Goal: Task Accomplishment & Management: Complete application form

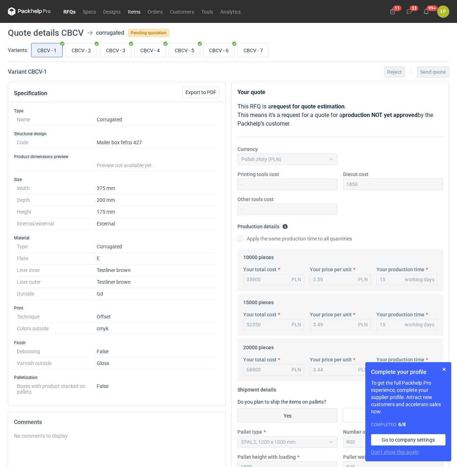
click at [132, 11] on link "Items" at bounding box center [134, 11] width 20 height 9
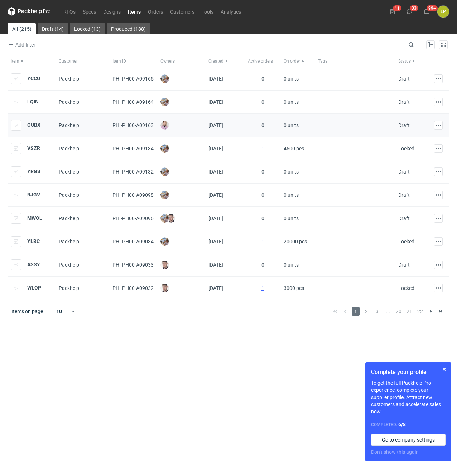
click at [30, 128] on div "OUBX" at bounding box center [26, 125] width 30 height 11
click at [31, 128] on strong "OUBX" at bounding box center [33, 125] width 13 height 6
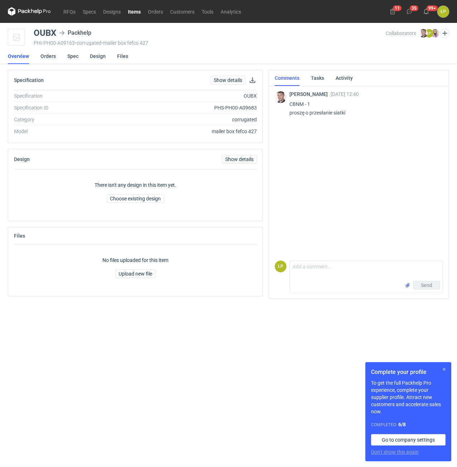
click at [441, 367] on button "button" at bounding box center [444, 369] width 9 height 9
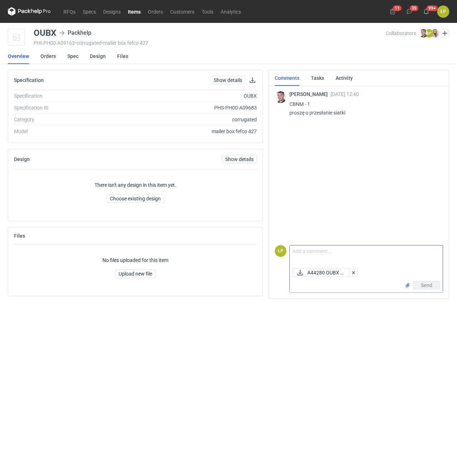
click at [338, 249] on textarea "Comment message" at bounding box center [366, 256] width 153 height 20
type textarea "w załączniku."
click at [419, 281] on button "Send" at bounding box center [426, 285] width 26 height 9
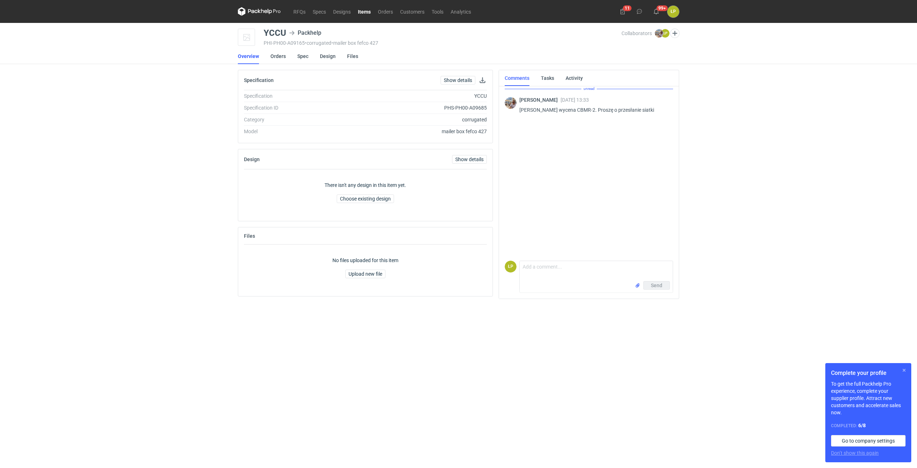
click at [903, 371] on button "button" at bounding box center [903, 370] width 9 height 9
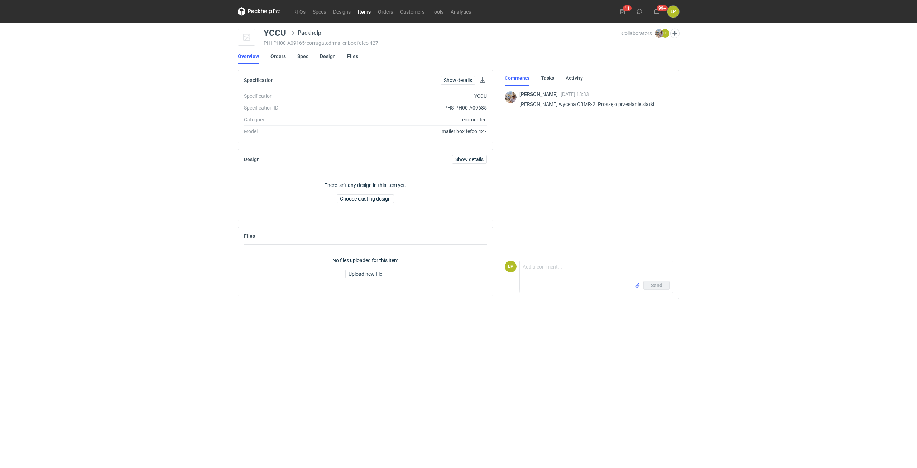
drag, startPoint x: 592, startPoint y: 104, endPoint x: 585, endPoint y: 101, distance: 7.7
click at [591, 103] on p "Panie Łukaszu wycena CBMR-2. Proszę o przesłanie siatki" at bounding box center [593, 104] width 148 height 9
click at [578, 107] on p "Panie Łukaszu wycena CBMR-2. Proszę o przesłanie siatki" at bounding box center [593, 104] width 148 height 9
copy p "CBMR"
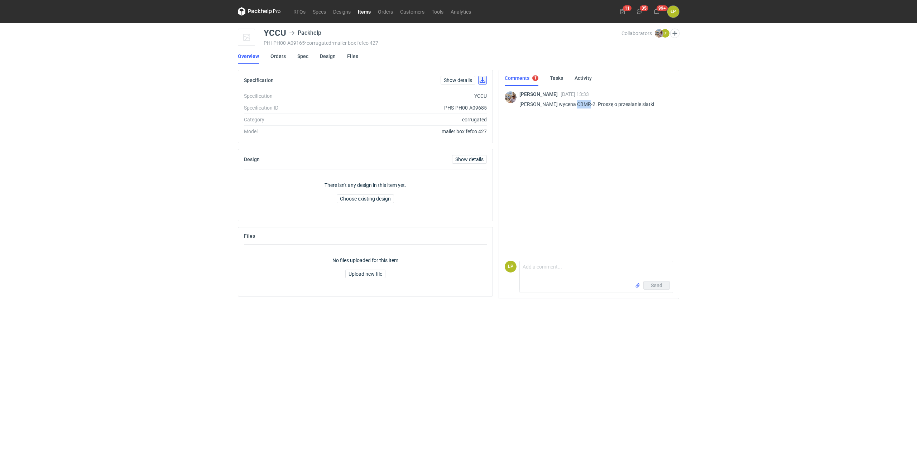
click at [481, 80] on button "button" at bounding box center [482, 80] width 9 height 9
click at [577, 103] on p "Panie Łukaszu wycena CBMR-2. Proszę o przesłanie siatki" at bounding box center [593, 104] width 148 height 9
copy p "CBMR"
click at [281, 33] on div "YCCU" at bounding box center [275, 33] width 23 height 9
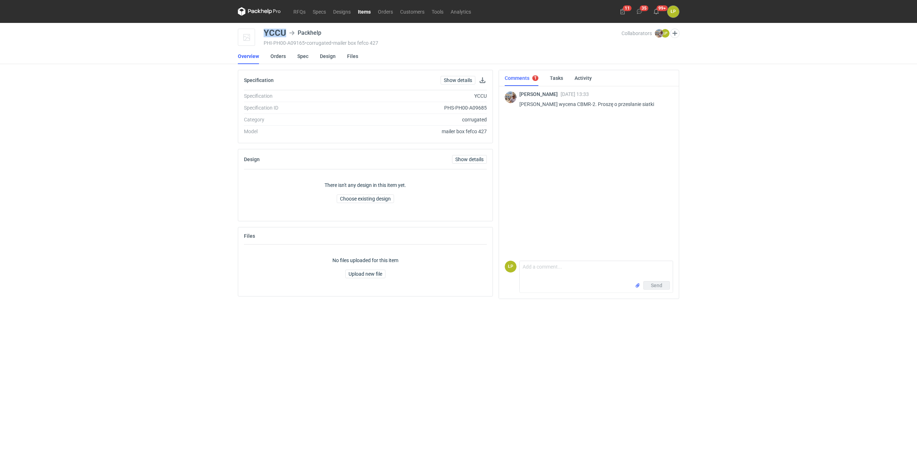
click at [281, 33] on div "YCCU" at bounding box center [275, 33] width 23 height 9
copy div "YCCU"
click at [301, 60] on link "Spec" at bounding box center [302, 56] width 11 height 16
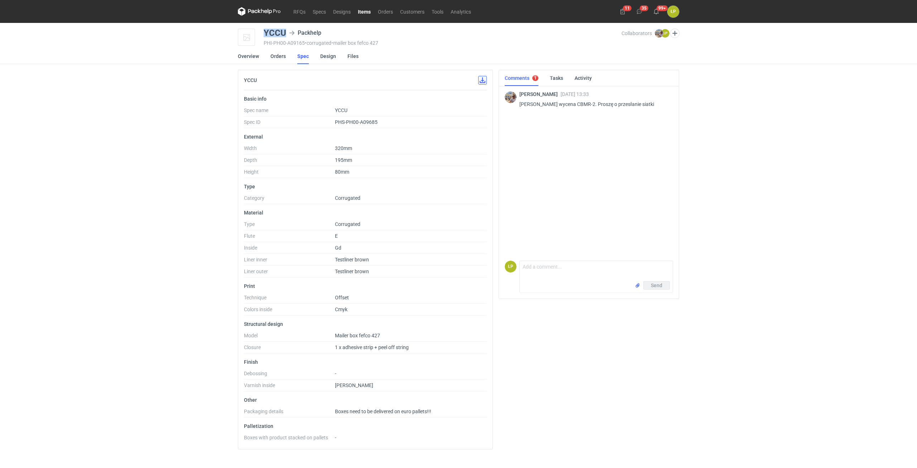
click at [480, 83] on button "button" at bounding box center [482, 80] width 9 height 9
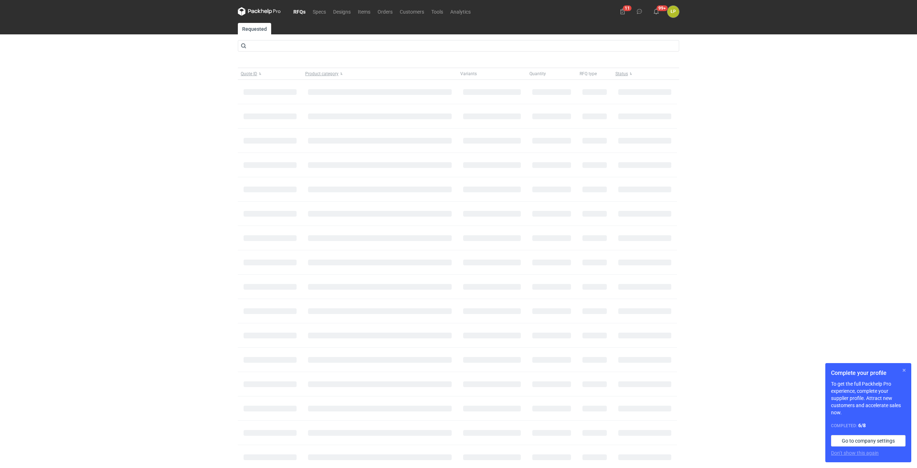
click at [903, 369] on button "button" at bounding box center [903, 370] width 9 height 9
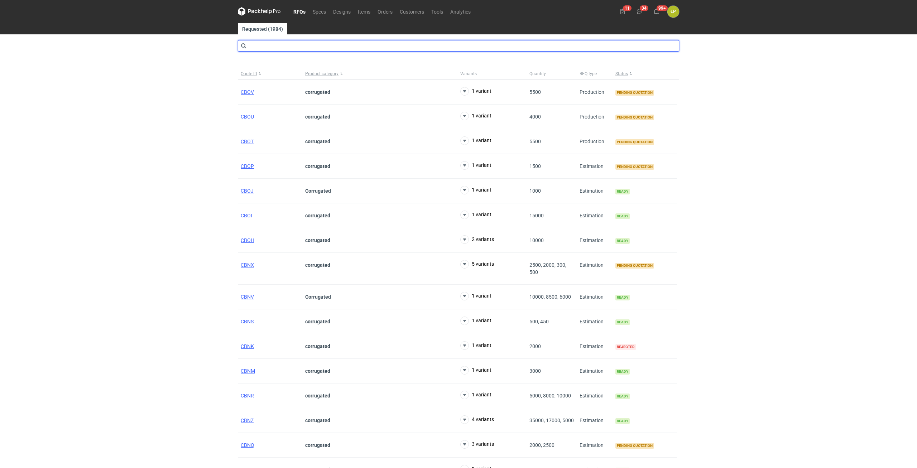
click at [394, 45] on input "text" at bounding box center [458, 45] width 441 height 11
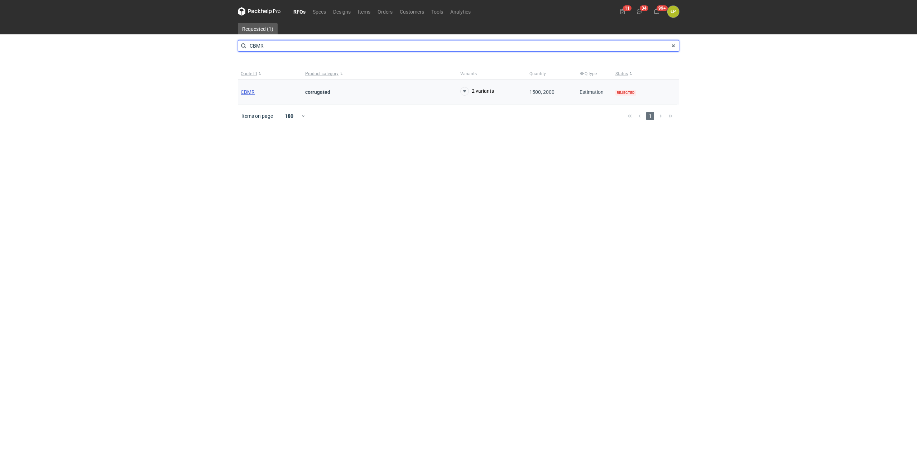
type input "CBMR"
click at [249, 91] on span "CBMR" at bounding box center [248, 92] width 14 height 6
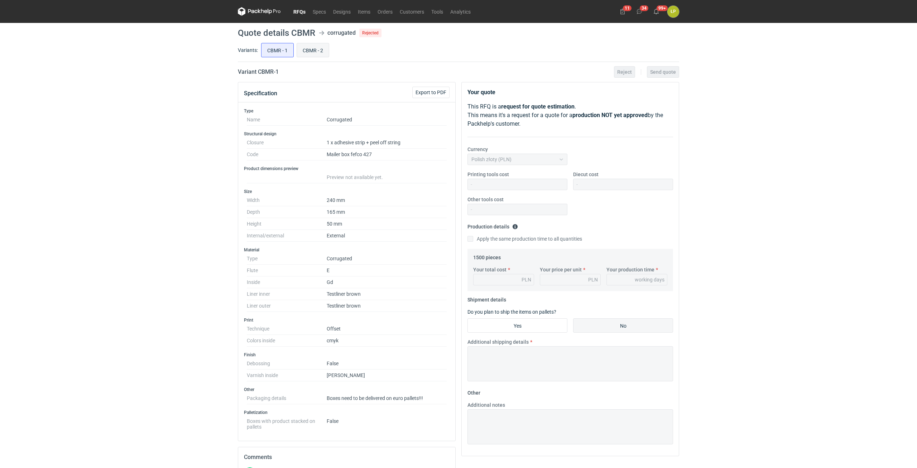
click at [303, 50] on input "CBMR - 2" at bounding box center [313, 50] width 32 height 14
radio input "true"
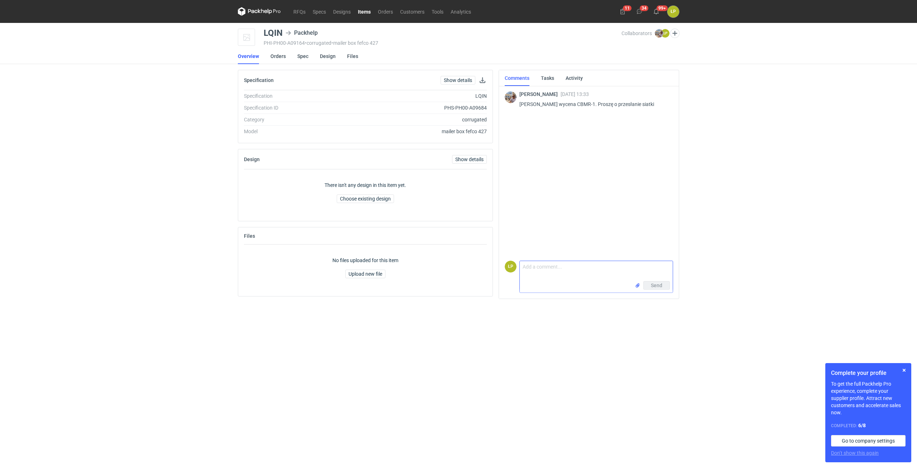
click at [580, 270] on textarea "Comment message" at bounding box center [595, 271] width 153 height 20
type textarea "CBMR 1 to powtórka."
click at [650, 288] on button "Send" at bounding box center [656, 285] width 26 height 9
click at [902, 371] on button "button" at bounding box center [903, 370] width 9 height 9
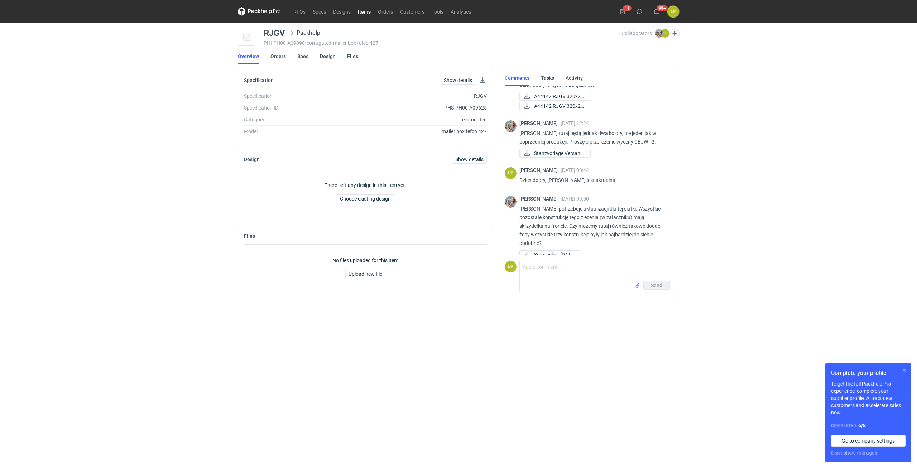
click at [901, 371] on button "button" at bounding box center [903, 370] width 9 height 9
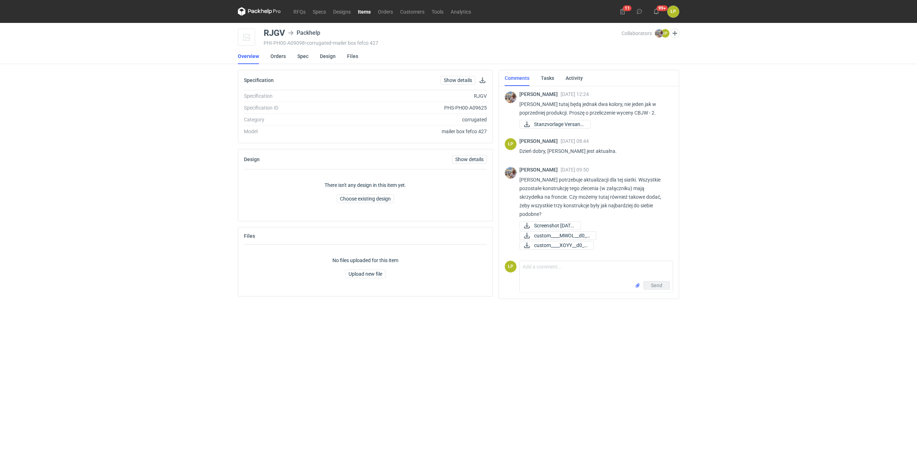
scroll to position [170, 0]
click at [575, 260] on textarea "Comment message" at bounding box center [595, 268] width 153 height 20
type textarea "w załączniku."
click at [657, 297] on span "Send" at bounding box center [656, 297] width 11 height 5
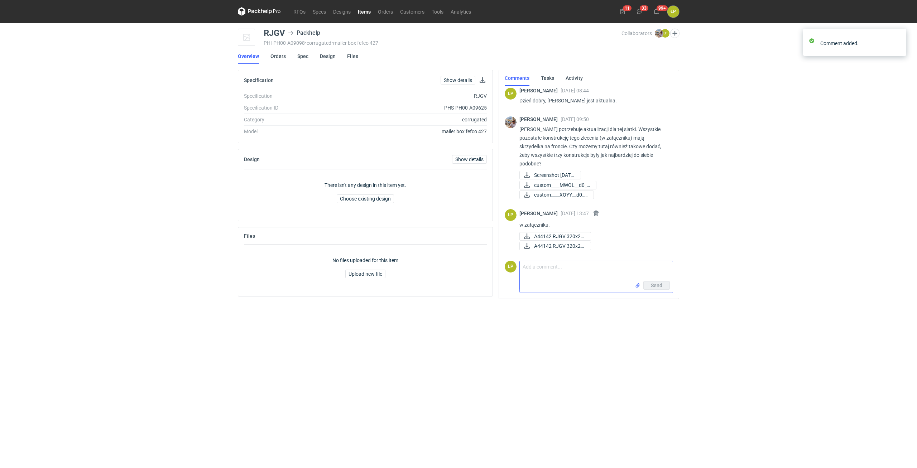
scroll to position [222, 0]
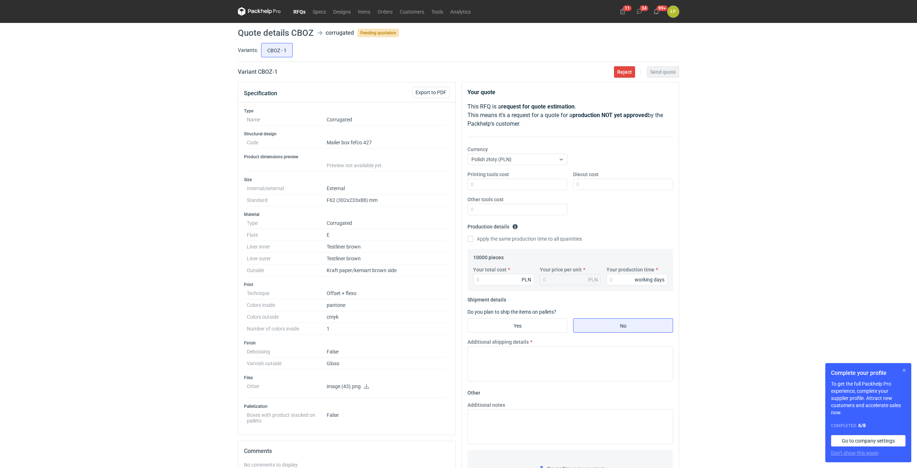
click at [902, 370] on button "button" at bounding box center [903, 370] width 9 height 9
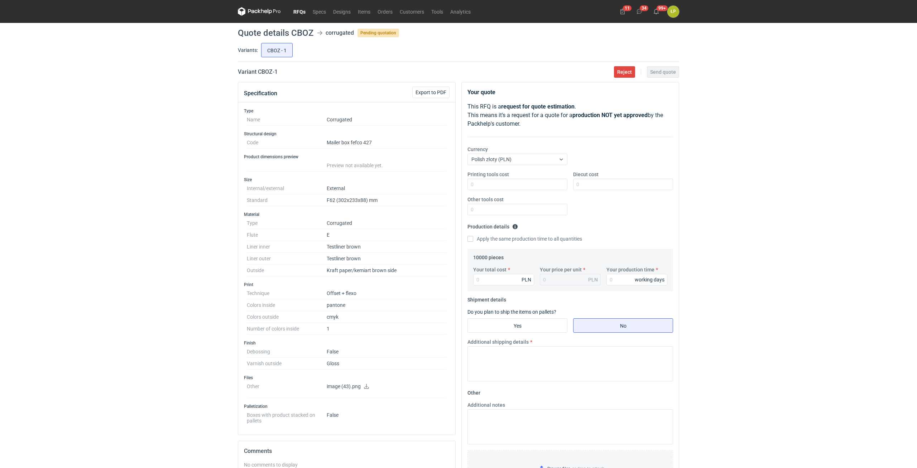
click at [366, 385] on icon at bounding box center [366, 386] width 6 height 5
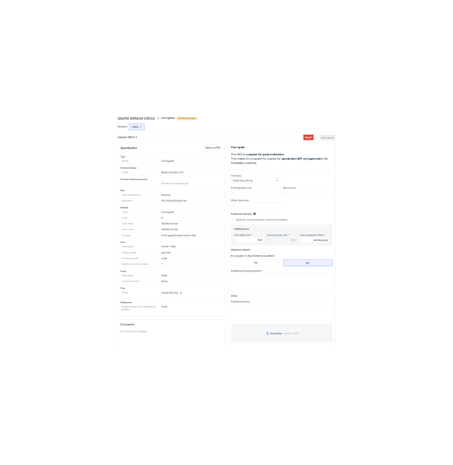
scroll to position [23, 0]
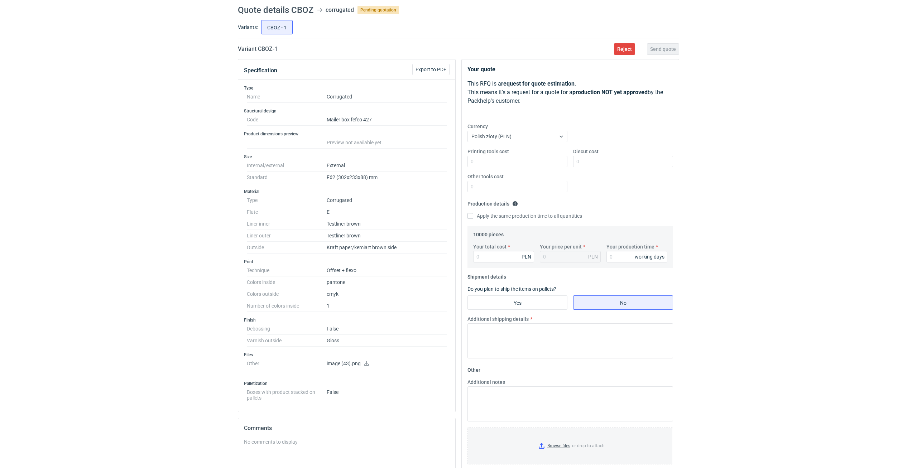
click at [729, 409] on div "RFQs Specs Designs Items Orders Customers Tools Analytics 11 34 99+ ŁP [PERSON_…" at bounding box center [458, 211] width 917 height 468
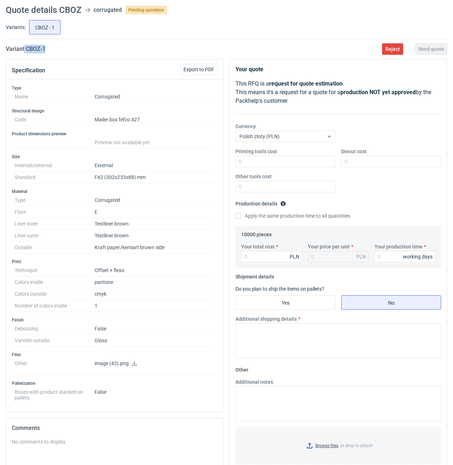
drag, startPoint x: 58, startPoint y: 53, endPoint x: 25, endPoint y: 54, distance: 32.9
click at [25, 54] on main "Quote details CBOZ corrugated Pending quotation Variants: CBOZ - 1 Variant CBOZ…" at bounding box center [226, 295] width 447 height 590
copy h2 "CBOZ - 1"
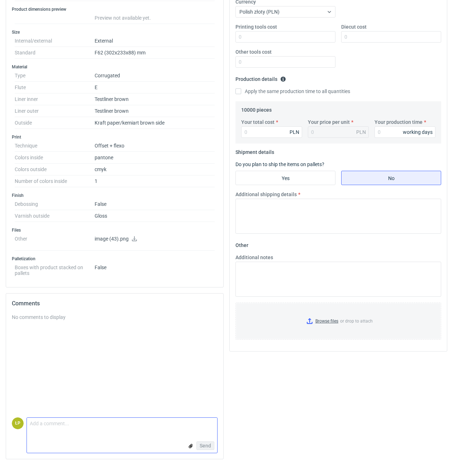
click at [122, 419] on textarea "Comment message" at bounding box center [122, 425] width 190 height 15
type textarea "papier biało-kremowy - GC2 195"
click at [201, 442] on button "Send" at bounding box center [205, 445] width 18 height 9
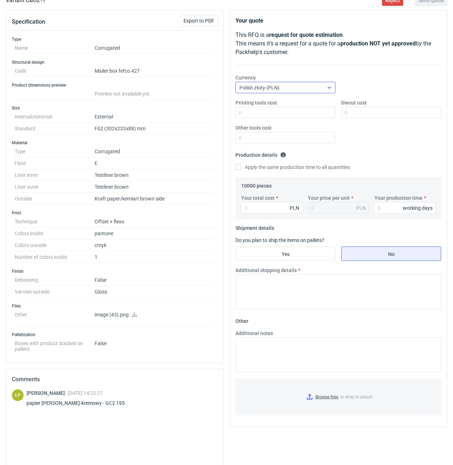
scroll to position [26, 0]
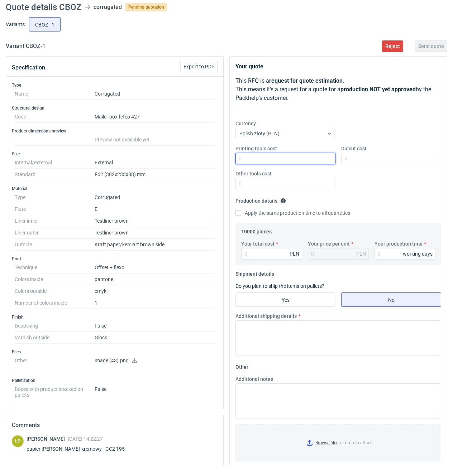
click at [277, 163] on input "Printing tools cost" at bounding box center [285, 158] width 100 height 11
click at [301, 158] on input "Printing tools cost" at bounding box center [285, 158] width 100 height 11
type input "800"
click at [357, 156] on input "Diecut cost" at bounding box center [391, 158] width 100 height 11
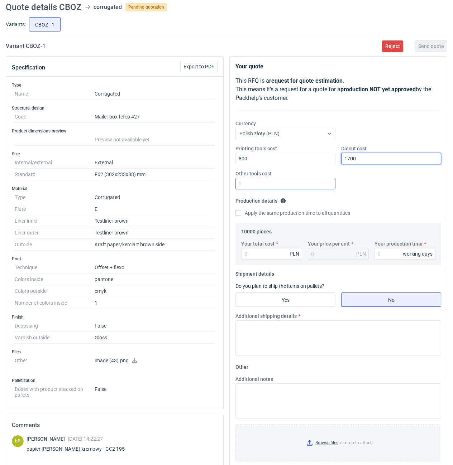
type input "1700"
click at [320, 181] on input "Other tools cost" at bounding box center [285, 183] width 100 height 11
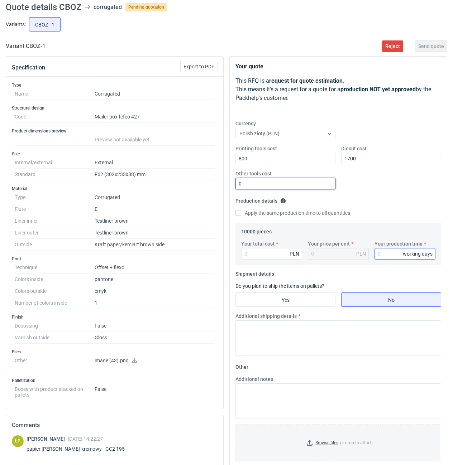
type input "0"
click at [385, 251] on input "Your production time" at bounding box center [404, 253] width 61 height 11
type input "15"
click at [273, 254] on input "Your total cost" at bounding box center [271, 253] width 61 height 11
type input "25500"
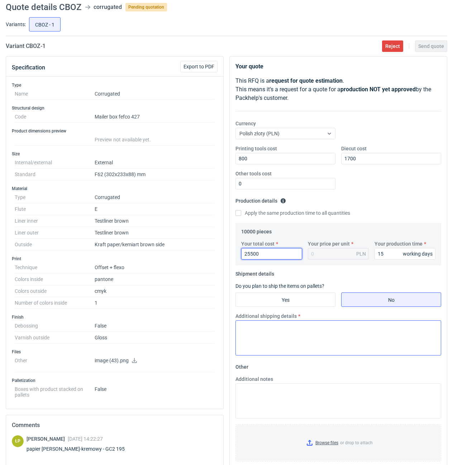
type input "2.55"
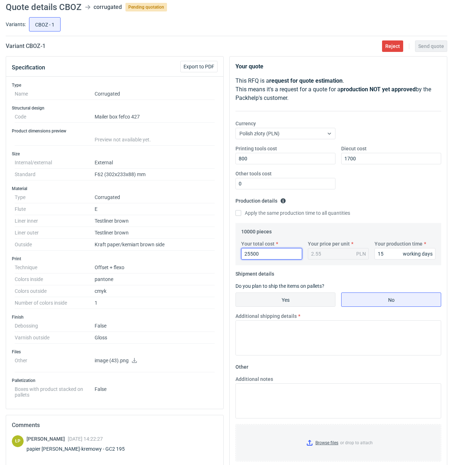
type input "25500"
click at [299, 302] on input "Yes" at bounding box center [285, 300] width 99 height 14
radio input "true"
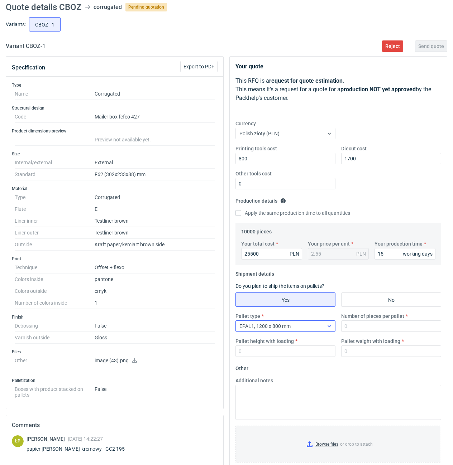
click at [305, 327] on div "EPAL1, 1200 x 800 mm" at bounding box center [280, 326] width 88 height 10
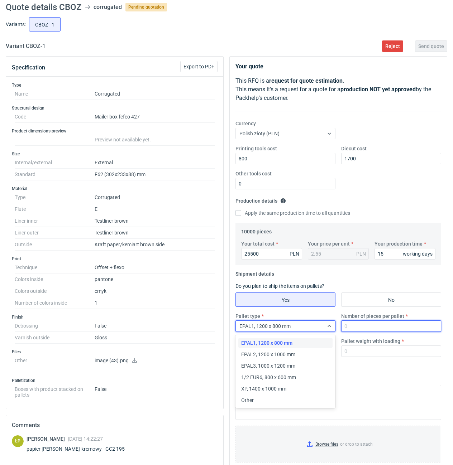
click at [342, 325] on input "Number of pieces per pallet" at bounding box center [391, 325] width 100 height 11
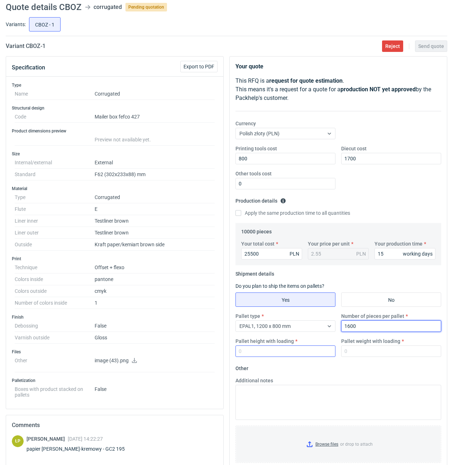
type input "1600"
click at [315, 353] on input "Pallet height with loading" at bounding box center [285, 350] width 100 height 11
type input "1800"
click at [367, 354] on input "Pallet weight with loading" at bounding box center [391, 350] width 100 height 11
click at [392, 349] on input "Pallet weight with loading" at bounding box center [391, 350] width 100 height 11
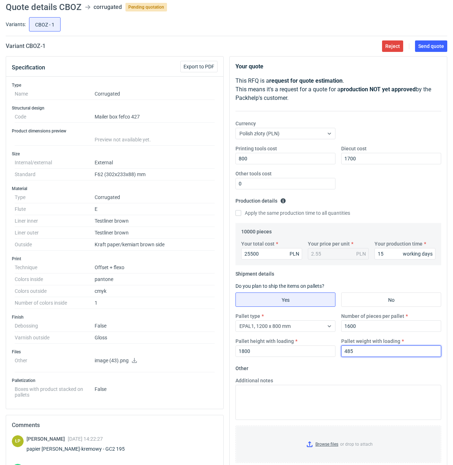
type input "485"
click at [394, 365] on form "Other Additional notes Browse files or drop to attach" at bounding box center [338, 416] width 206 height 106
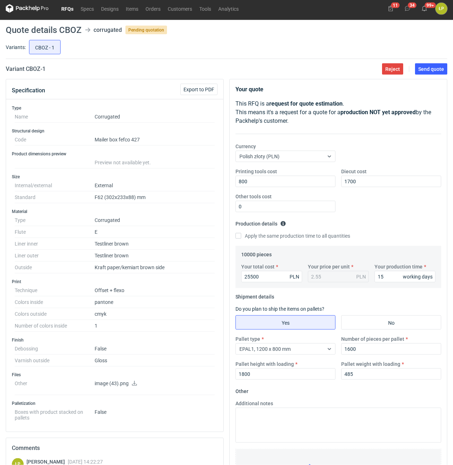
scroll to position [0, 0]
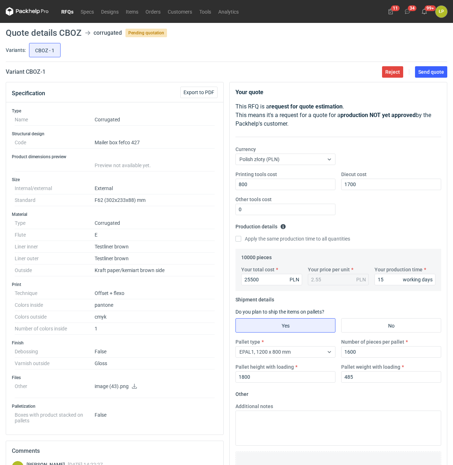
click at [440, 78] on main "Quote details CBOZ corrugated Pending quotation Variants: CBOZ - 1 Variant CBOZ…" at bounding box center [226, 318] width 447 height 590
click at [438, 74] on span "Send quote" at bounding box center [431, 71] width 26 height 5
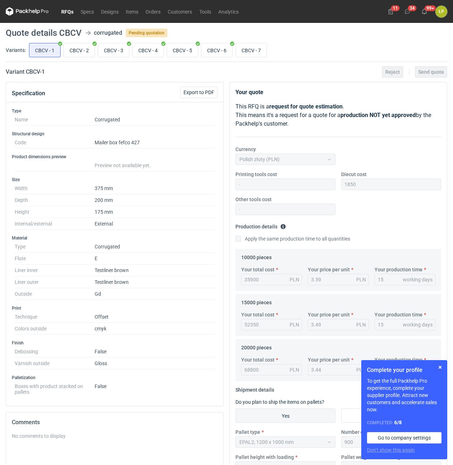
click at [439, 363] on div "Complete your profile To get the full Packhelp Pro experience, complete your su…" at bounding box center [404, 409] width 86 height 99
click at [439, 366] on button "button" at bounding box center [439, 367] width 9 height 9
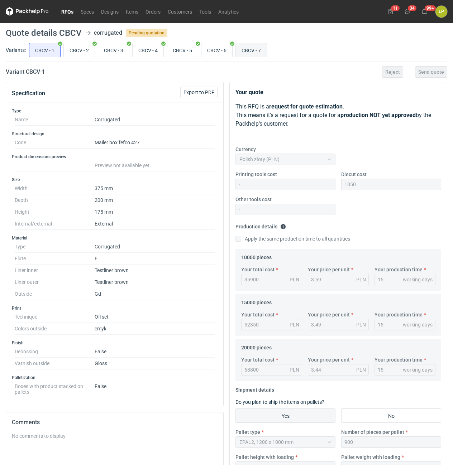
click at [252, 50] on input "CBCV - 7" at bounding box center [251, 50] width 31 height 14
radio input "true"
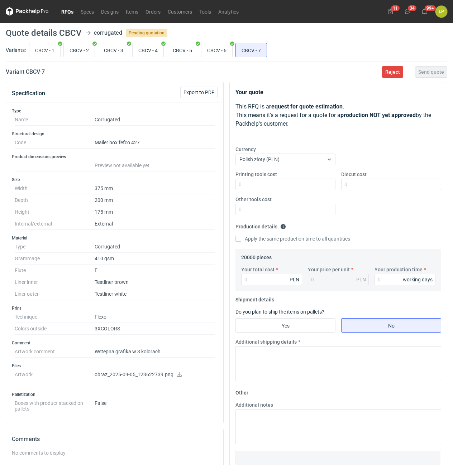
click at [178, 376] on icon at bounding box center [179, 374] width 5 height 5
click at [217, 47] on input "CBCV - 6" at bounding box center [216, 50] width 31 height 14
radio input "true"
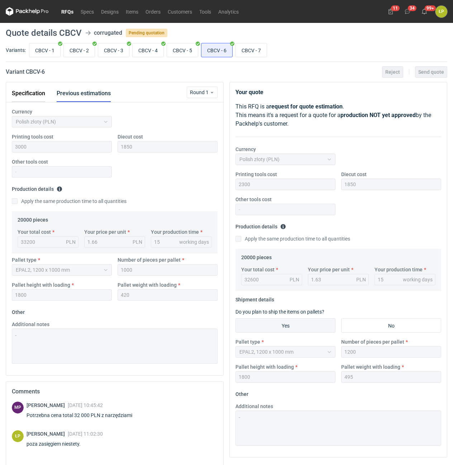
click at [34, 94] on button "Specification" at bounding box center [28, 93] width 33 height 17
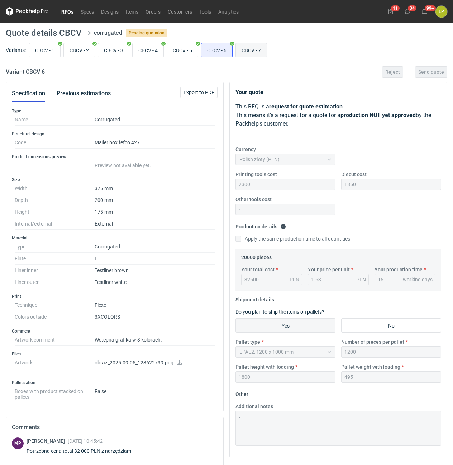
click at [250, 50] on input "CBCV - 7" at bounding box center [251, 50] width 31 height 14
radio input "true"
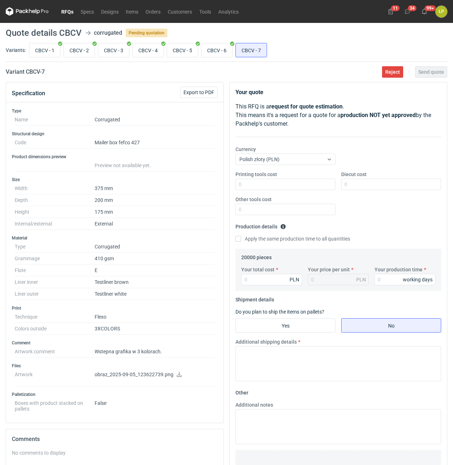
click at [31, 73] on h2 "Variant CBCV - 7" at bounding box center [25, 72] width 39 height 9
copy h2 "CBCV"
click at [223, 54] on input "CBCV - 6" at bounding box center [216, 50] width 31 height 14
radio input "true"
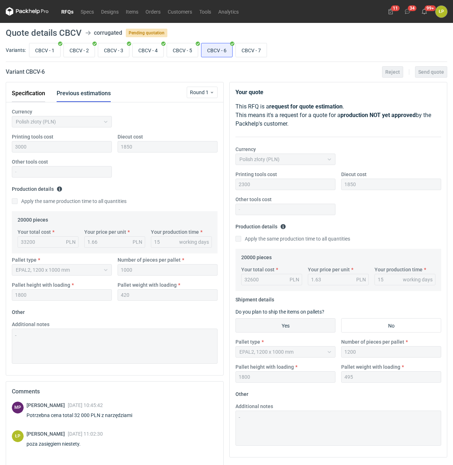
click at [37, 93] on button "Specification" at bounding box center [28, 93] width 33 height 17
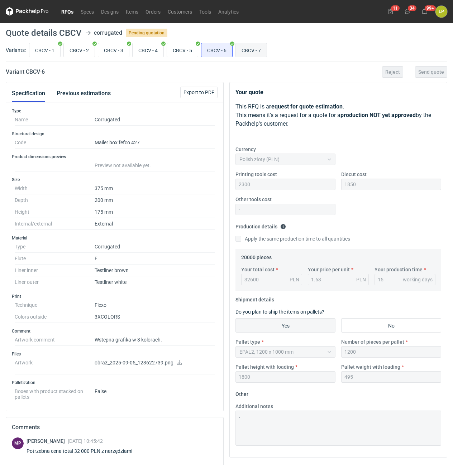
click at [245, 50] on input "CBCV - 7" at bounding box center [251, 50] width 31 height 14
radio input "true"
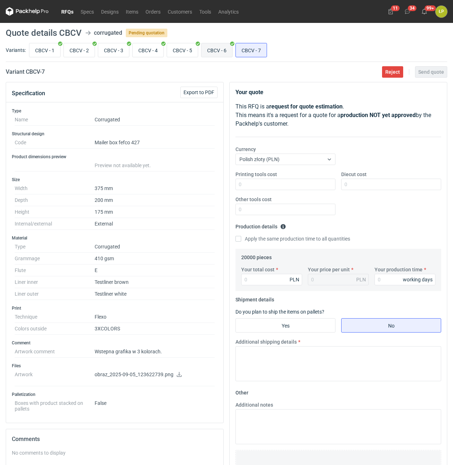
click at [220, 50] on input "CBCV - 6" at bounding box center [216, 50] width 31 height 14
radio input "true"
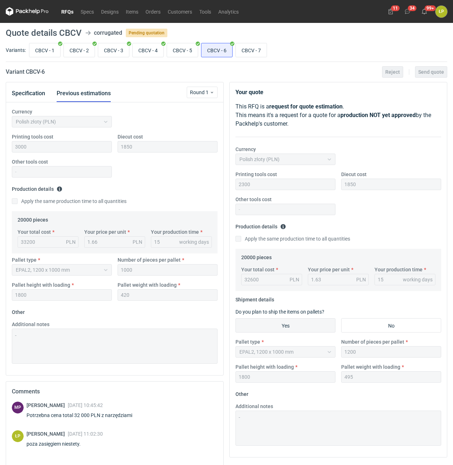
click at [29, 105] on div "Currency Polish złoty (PLN) Printing tools cost 3000 Diecut cost 1850 Other too…" at bounding box center [114, 238] width 217 height 273
click at [29, 98] on button "Specification" at bounding box center [28, 93] width 33 height 17
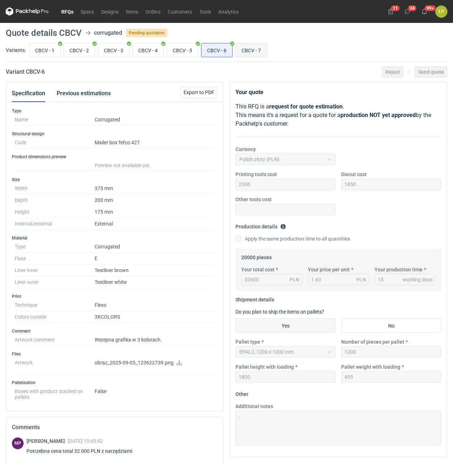
click at [245, 49] on input "CBCV - 7" at bounding box center [251, 50] width 31 height 14
radio input "true"
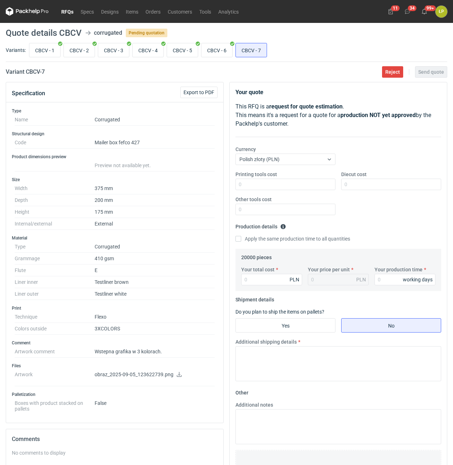
scroll to position [136, 0]
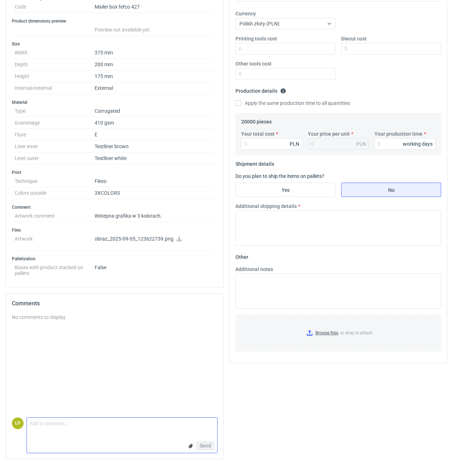
click at [122, 431] on textarea "Comment message" at bounding box center [122, 425] width 190 height 15
type textarea "e1.400G"
click at [195, 446] on div "Send" at bounding box center [122, 446] width 190 height 14
click at [198, 445] on button "Send" at bounding box center [205, 445] width 18 height 9
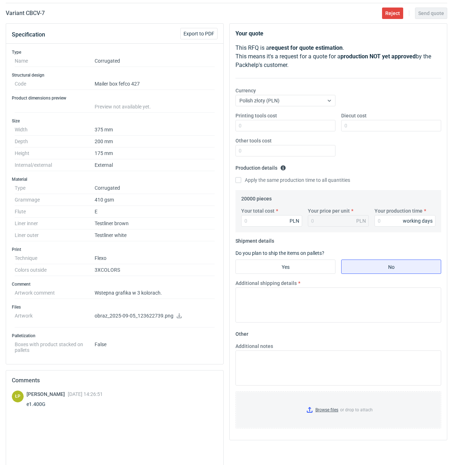
scroll to position [14, 0]
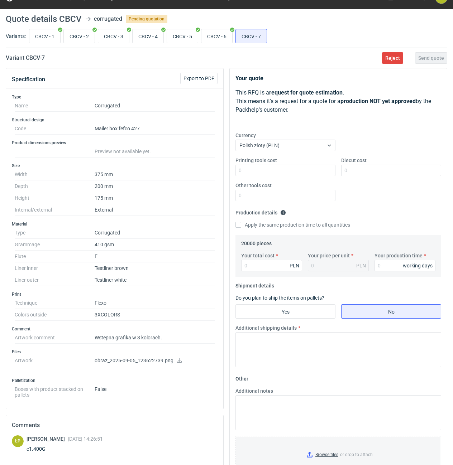
click at [267, 164] on div "Printing tools cost" at bounding box center [285, 166] width 106 height 19
click at [267, 167] on input "Printing tools cost" at bounding box center [285, 170] width 100 height 11
type input "2300"
click at [367, 166] on input "Diecut cost" at bounding box center [391, 170] width 100 height 11
type input "1850"
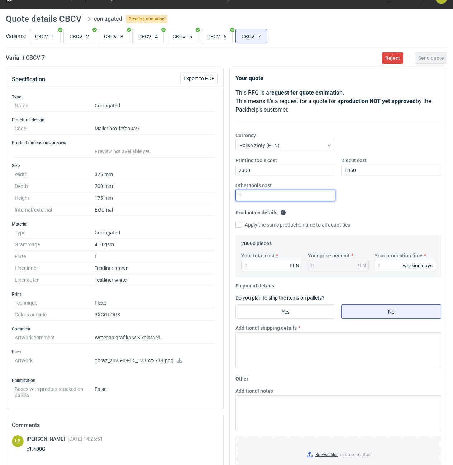
click at [332, 193] on input "Other tools cost" at bounding box center [285, 195] width 100 height 11
type input "0"
click at [388, 275] on div "Your total cost PLN Your price per unit PLN Your production time working days" at bounding box center [338, 264] width 200 height 25
click at [387, 270] on input "Your production time" at bounding box center [404, 265] width 61 height 11
type input "15"
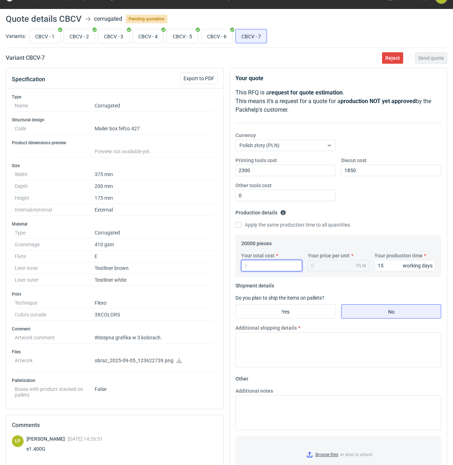
click at [283, 264] on input "Your total cost" at bounding box center [271, 265] width 61 height 11
type input "35200"
type input "1.76"
type input "35200"
click at [306, 309] on input "Yes" at bounding box center [285, 312] width 99 height 14
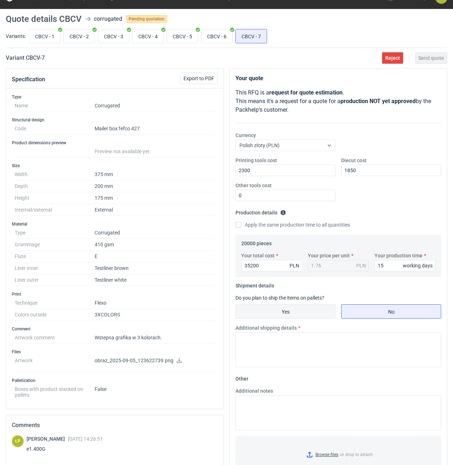
radio input "true"
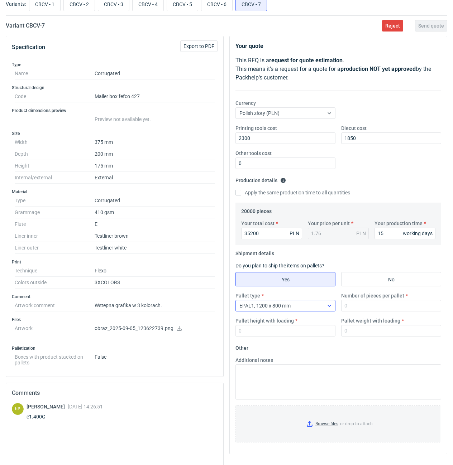
scroll to position [75, 0]
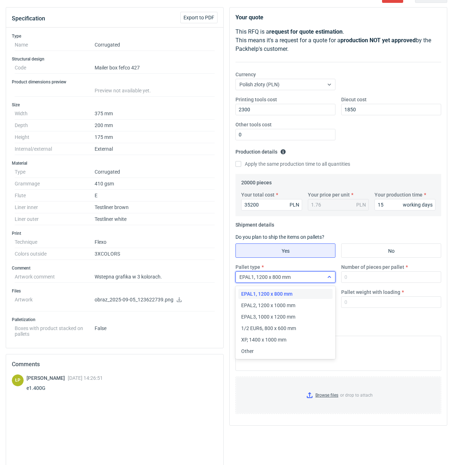
click at [326, 276] on div at bounding box center [328, 277] width 11 height 6
click at [312, 302] on div "EPAL2, 1200 x 1000 mm" at bounding box center [285, 305] width 88 height 7
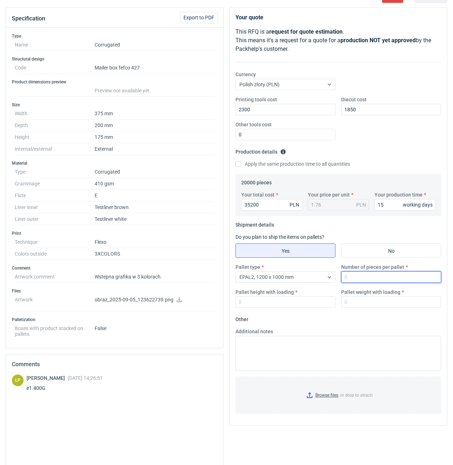
click at [352, 278] on input "Number of pieces per pallet" at bounding box center [391, 276] width 100 height 11
type input "1200"
click at [319, 299] on input "Pallet height with loading" at bounding box center [285, 301] width 100 height 11
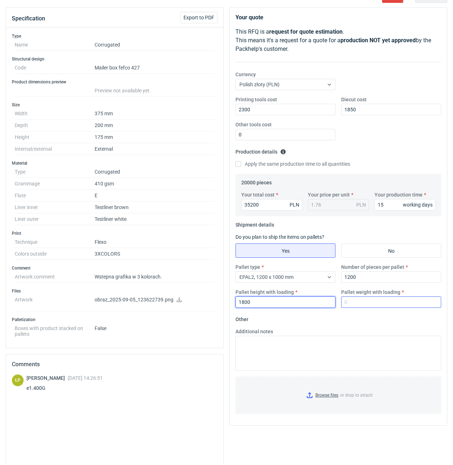
type input "1800"
click at [354, 303] on input "Pallet weight with loading" at bounding box center [391, 301] width 100 height 11
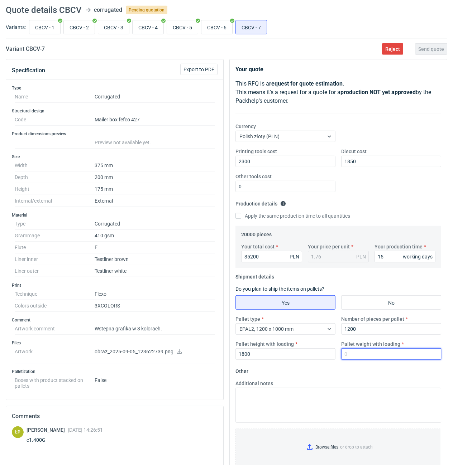
scroll to position [0, 0]
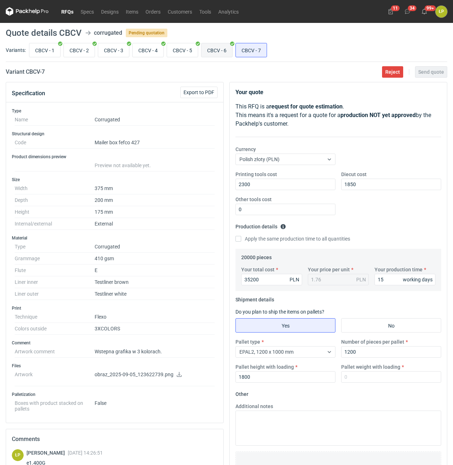
click at [219, 48] on input "CBCV - 6" at bounding box center [216, 50] width 31 height 14
radio input "true"
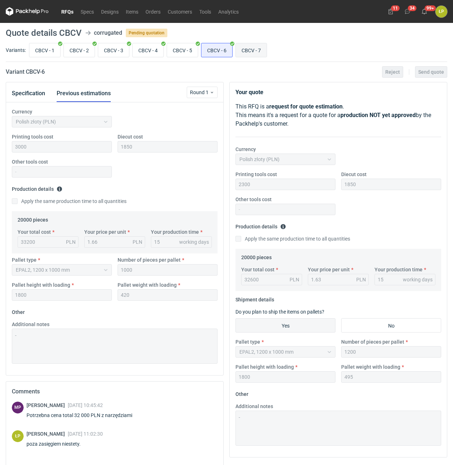
click at [244, 52] on input "CBCV - 7" at bounding box center [251, 50] width 31 height 14
radio input "true"
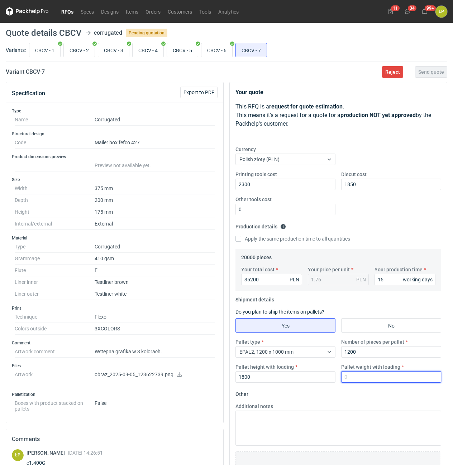
click at [393, 376] on input "Pallet weight with loading" at bounding box center [391, 376] width 100 height 11
type input "520"
click at [396, 396] on fieldset "Other Additional notes Browse files or drop to attach" at bounding box center [338, 441] width 206 height 106
click at [434, 71] on span "Send quote" at bounding box center [431, 71] width 26 height 5
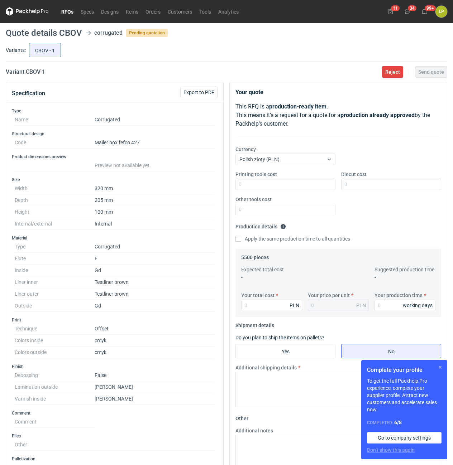
click at [441, 367] on button "button" at bounding box center [439, 367] width 9 height 9
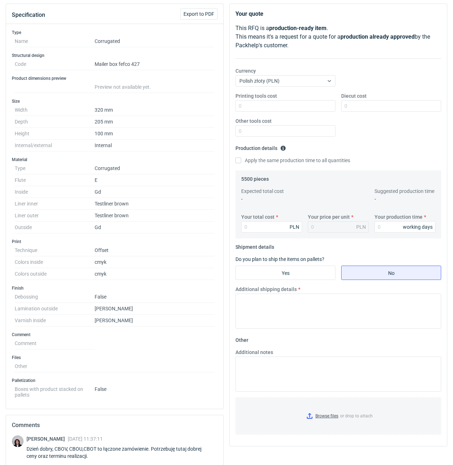
scroll to position [18, 0]
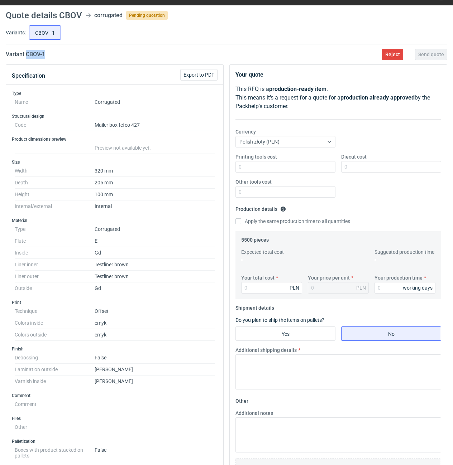
drag, startPoint x: 38, startPoint y: 58, endPoint x: 27, endPoint y: 58, distance: 11.5
click at [27, 58] on div "Variant CBOV - 1 Reject Send quote" at bounding box center [226, 54] width 441 height 9
copy h2 "CBOV - 1"
click at [291, 170] on input "Printing tools cost" at bounding box center [285, 166] width 100 height 11
type input "0"
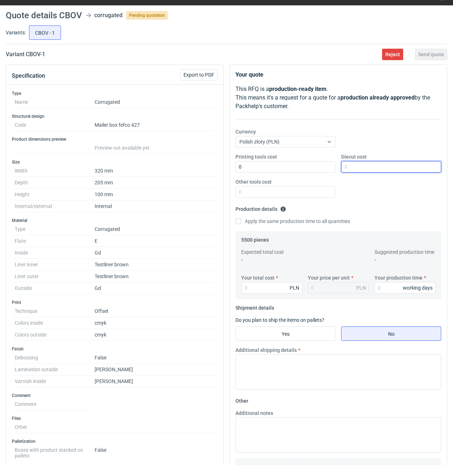
click at [361, 168] on input "Diecut cost" at bounding box center [391, 166] width 100 height 11
click at [350, 171] on input "Diecut cost" at bounding box center [391, 166] width 100 height 11
type input "1700"
click at [316, 190] on input "Other tools cost" at bounding box center [285, 191] width 100 height 11
type input "0"
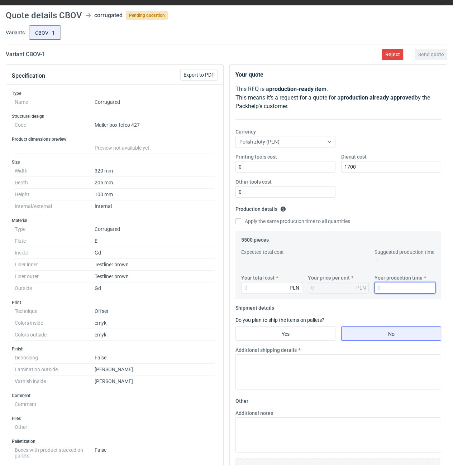
click at [382, 287] on input "Your production time" at bounding box center [404, 287] width 61 height 11
type input "15"
click at [281, 290] on input "Your total cost" at bounding box center [271, 287] width 61 height 11
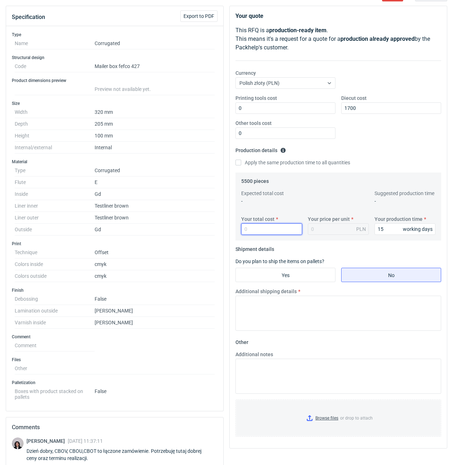
scroll to position [0, 0]
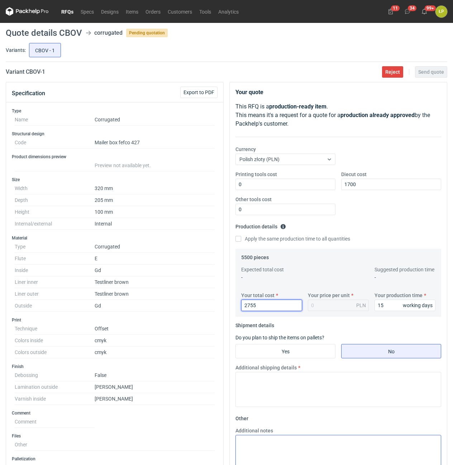
type input "27550"
type input "5.01"
type input "275"
type input "0.05"
type input "27555"
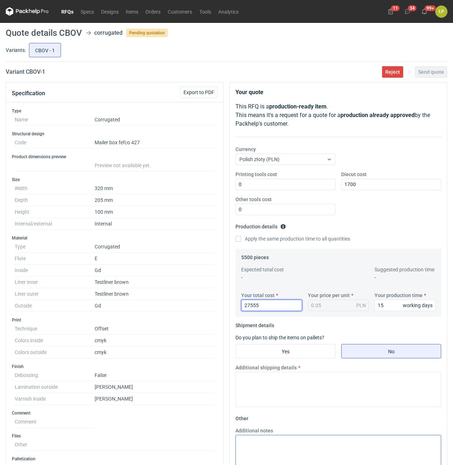
type input "5.01"
type input "27555"
click at [317, 354] on input "Yes" at bounding box center [285, 351] width 99 height 14
radio input "true"
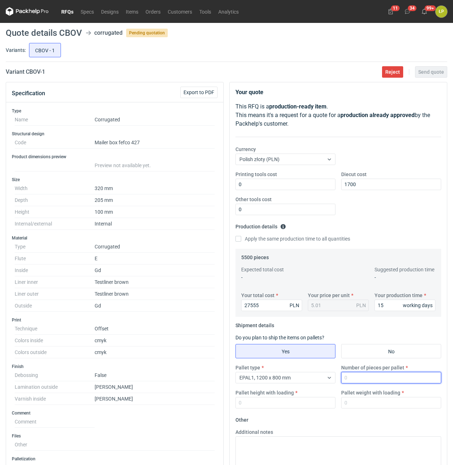
click at [362, 381] on input "Number of pieces per pallet" at bounding box center [391, 377] width 100 height 11
click at [362, 378] on input "Number of pieces per pallet" at bounding box center [391, 377] width 100 height 11
type input "800"
click at [309, 401] on input "Pallet height with loading" at bounding box center [285, 402] width 100 height 11
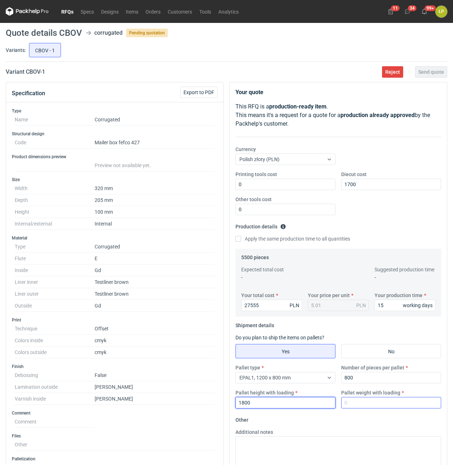
type input "1800"
click at [349, 401] on input "Pallet weight with loading" at bounding box center [391, 402] width 100 height 11
click at [358, 400] on input "Pallet weight with loading" at bounding box center [391, 402] width 100 height 11
type input "370"
click at [363, 417] on form "Other Additional notes Browse files or drop to attach" at bounding box center [338, 467] width 206 height 106
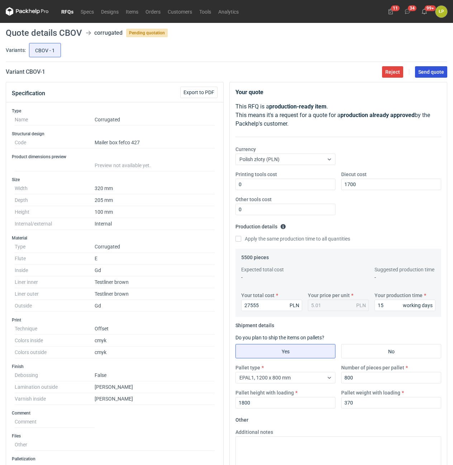
click at [419, 71] on span "Send quote" at bounding box center [431, 71] width 26 height 5
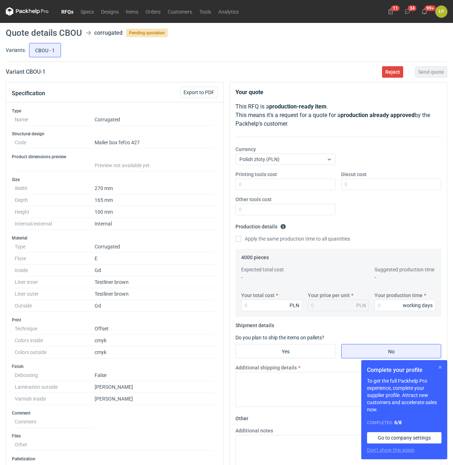
click at [438, 366] on button "button" at bounding box center [439, 367] width 9 height 9
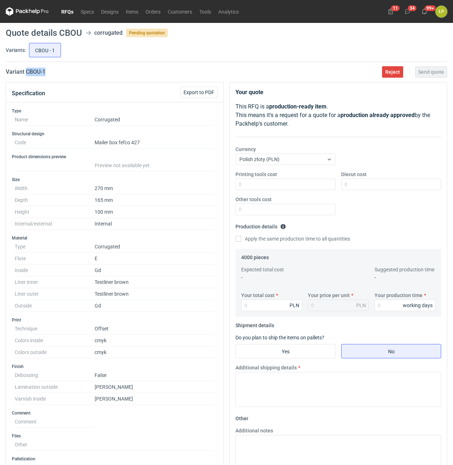
drag, startPoint x: 70, startPoint y: 74, endPoint x: 26, endPoint y: 74, distance: 44.4
click at [26, 74] on div "Variant CBOU - 1 Reject Send quote" at bounding box center [226, 72] width 441 height 9
copy h2 "CBOU - 1"
click at [309, 188] on input "Printing tools cost" at bounding box center [285, 184] width 100 height 11
type input "0"
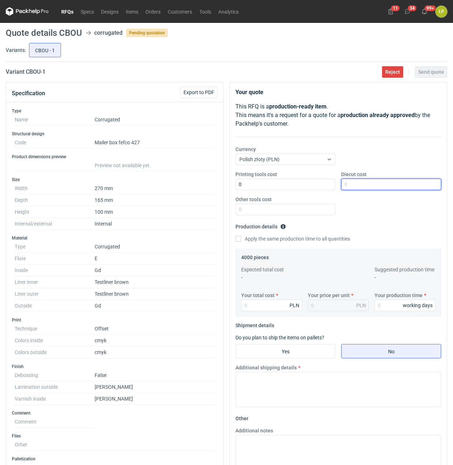
click at [367, 185] on input "Diecut cost" at bounding box center [391, 184] width 100 height 11
type input "1600"
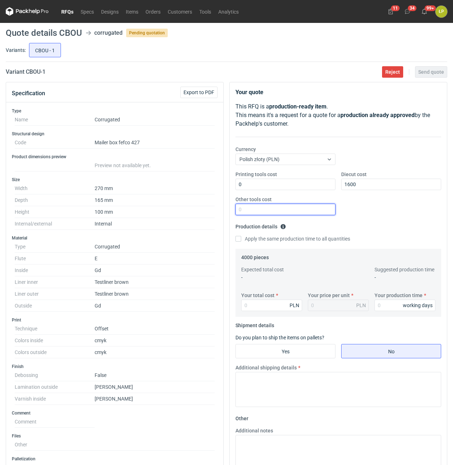
click at [324, 207] on input "Other tools cost" at bounding box center [285, 209] width 100 height 11
type input "0"
click at [396, 310] on input "Your production time" at bounding box center [404, 305] width 61 height 11
type input "15"
click at [266, 308] on input "Your total cost" at bounding box center [271, 305] width 61 height 11
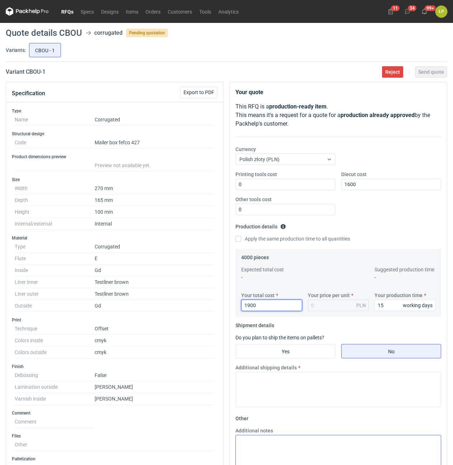
type input "19000"
type input "4.75"
type input "19000"
click at [296, 357] on input "Yes" at bounding box center [285, 351] width 99 height 14
radio input "true"
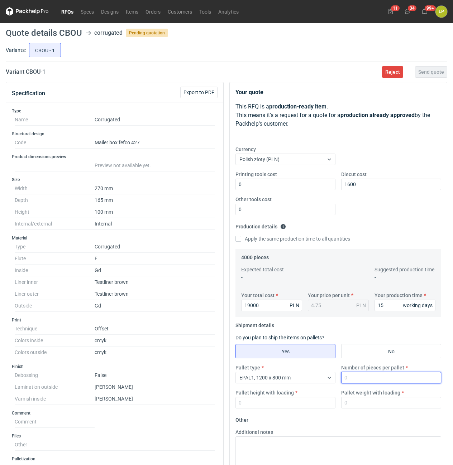
click at [349, 379] on input "Number of pieces per pallet" at bounding box center [391, 377] width 100 height 11
type input "800"
click at [310, 393] on div "Pallet height with loading" at bounding box center [285, 398] width 106 height 19
click at [310, 399] on input "Pallet height with loading" at bounding box center [285, 402] width 100 height 11
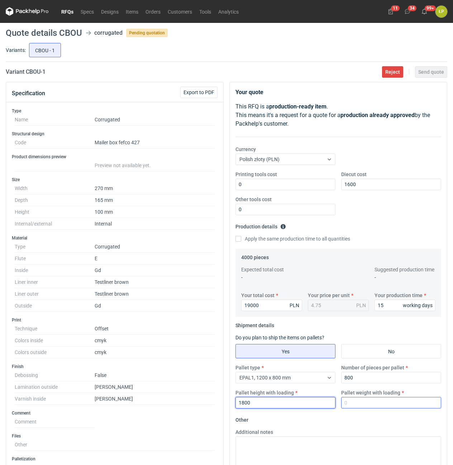
type input "1800"
click at [368, 403] on input "Pallet weight with loading" at bounding box center [391, 402] width 100 height 11
click at [378, 401] on input "Pallet weight with loading" at bounding box center [391, 402] width 100 height 11
